Goal: Ask a question

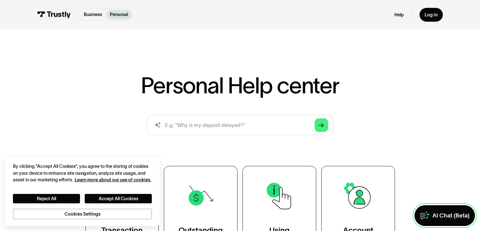
click at [452, 220] on link "AI Chat (Beta)" at bounding box center [444, 215] width 60 height 20
click at [435, 221] on link "AI Chat (Beta)" at bounding box center [444, 215] width 60 height 20
click at [439, 216] on div "AI Chat (Beta)" at bounding box center [450, 216] width 37 height 8
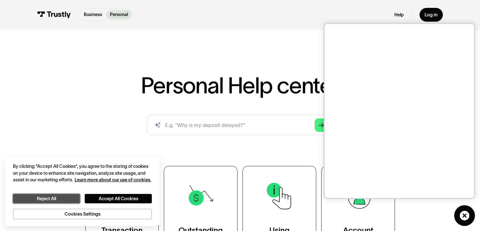
click at [57, 194] on button "Reject All" at bounding box center [46, 199] width 67 height 10
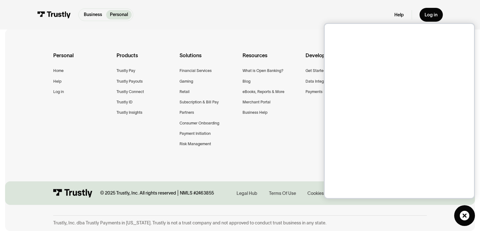
scroll to position [627, 0]
click at [466, 213] on icon at bounding box center [464, 216] width 10 height 10
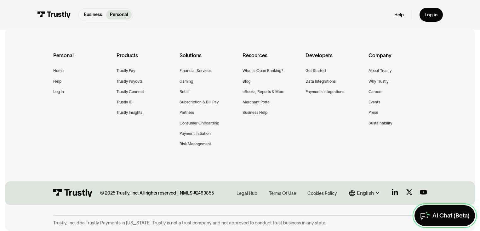
click at [432, 212] on div "AI Chat (Beta)" at bounding box center [450, 216] width 37 height 8
